Goal: Information Seeking & Learning: Learn about a topic

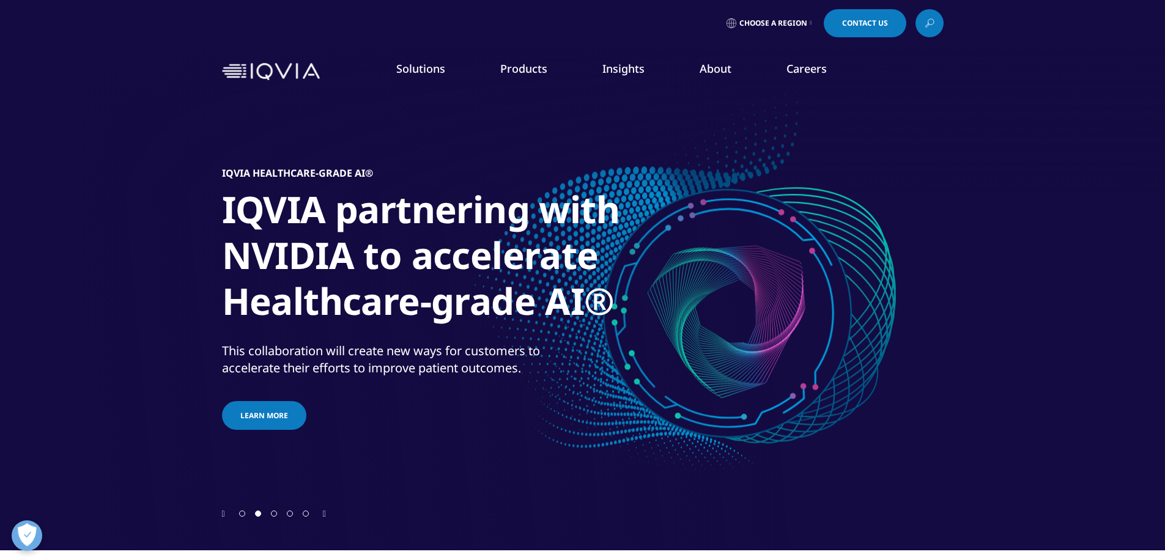
click at [326, 512] on icon "Next slide" at bounding box center [324, 514] width 3 height 9
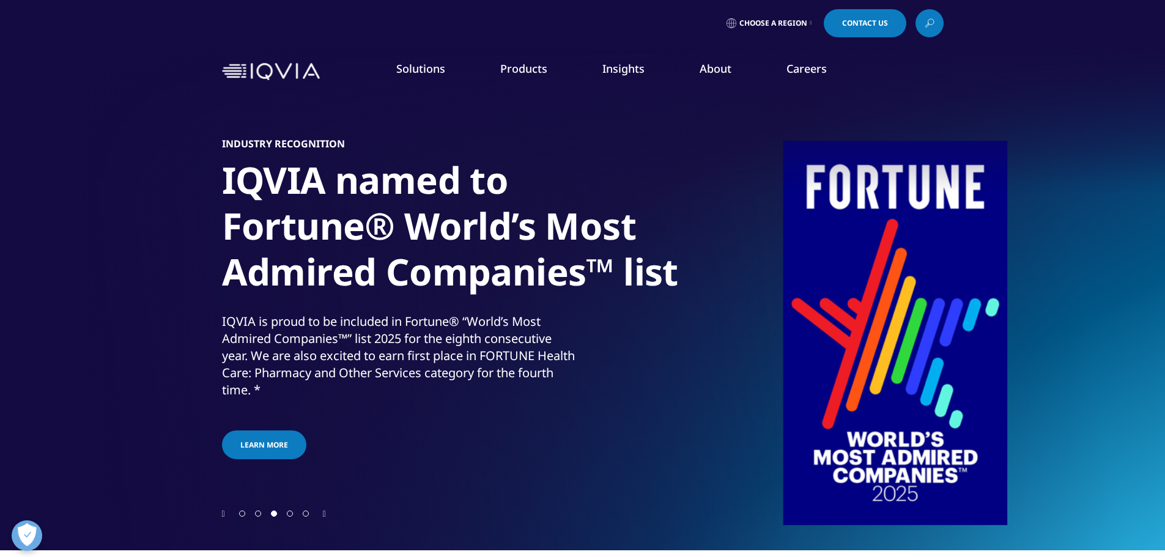
click at [326, 512] on icon "Next slide" at bounding box center [324, 514] width 3 height 9
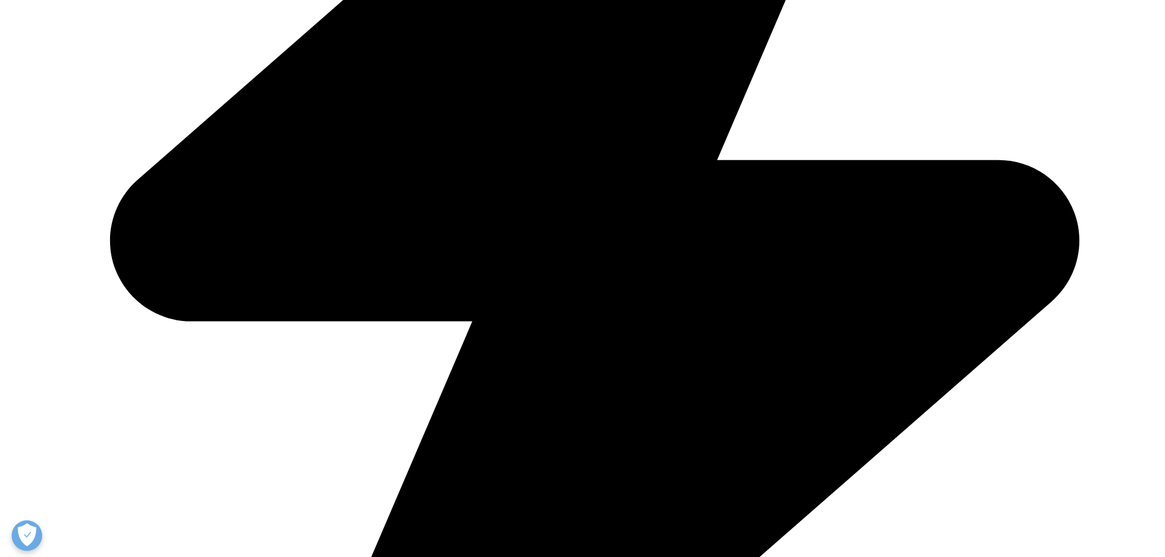
scroll to position [673, 0]
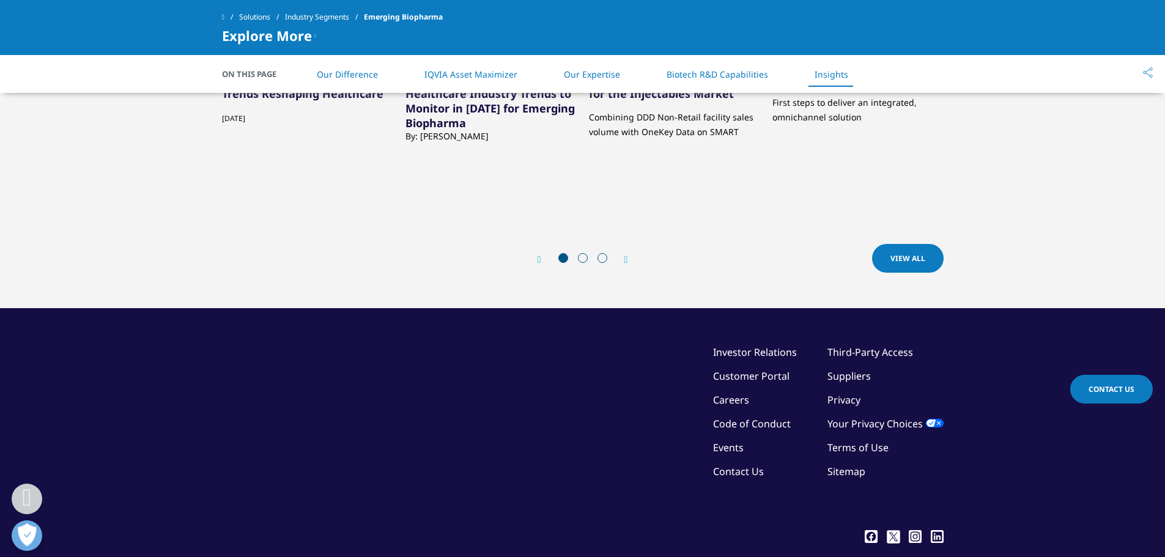
scroll to position [3831, 0]
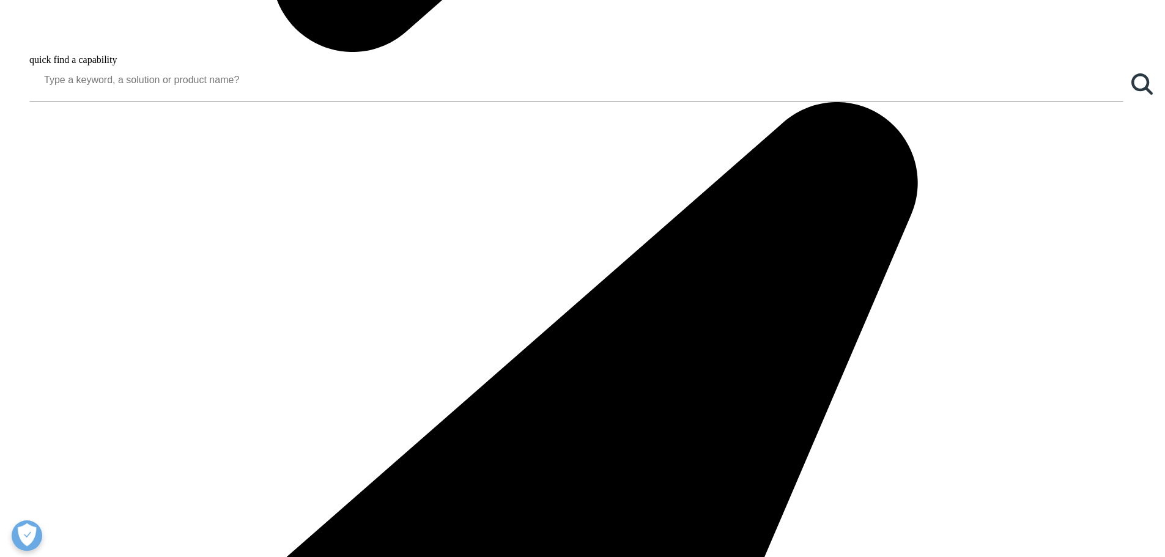
scroll to position [1834, 0]
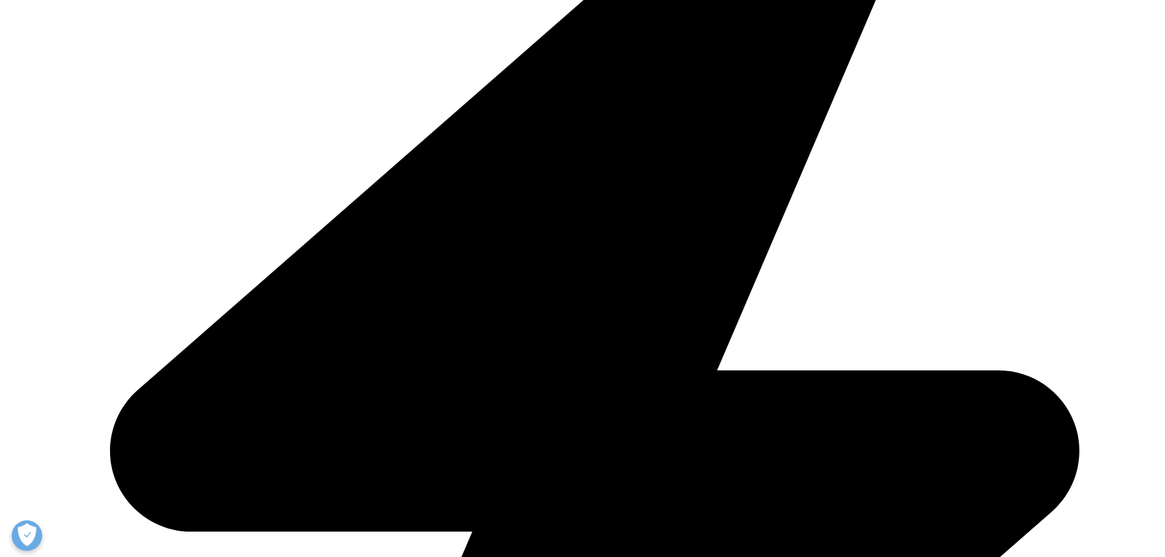
drag, startPoint x: 1038, startPoint y: 494, endPoint x: 1138, endPoint y: 378, distance: 153.4
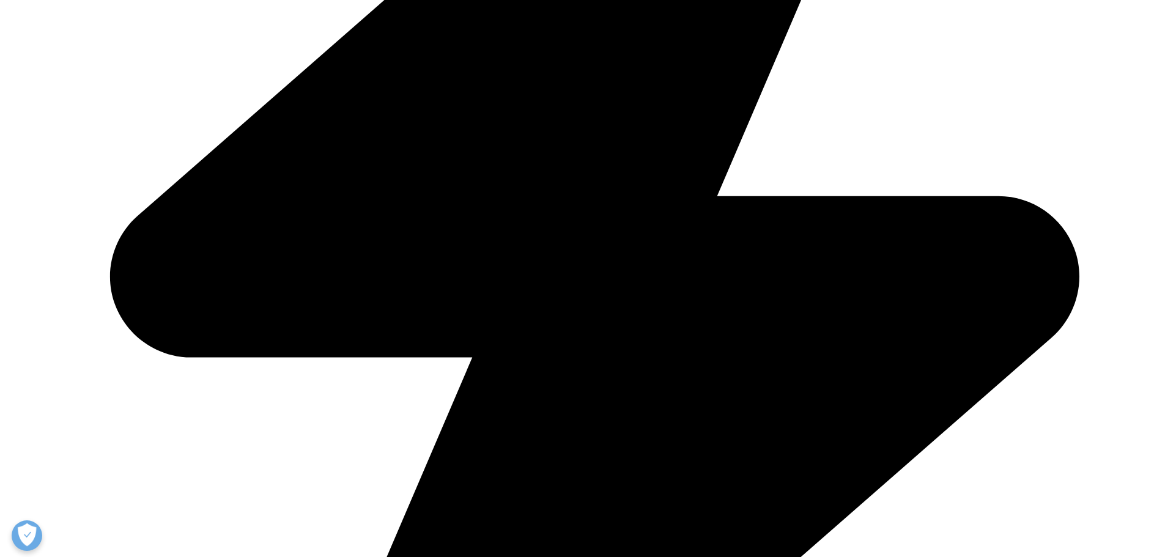
scroll to position [2262, 0]
